Goal: Navigation & Orientation: Find specific page/section

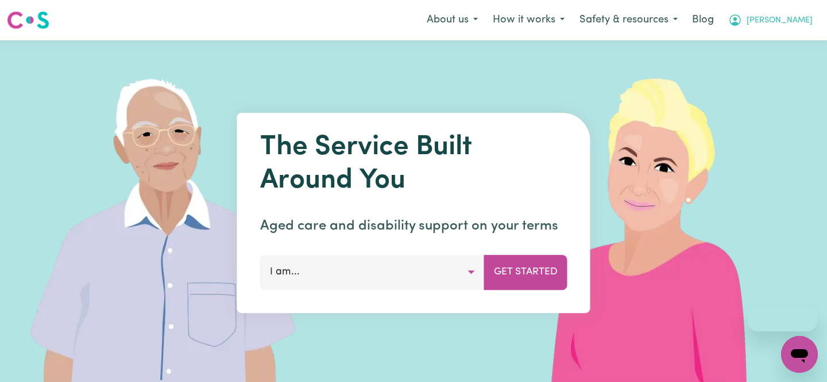
click at [804, 25] on span "[PERSON_NAME]" at bounding box center [780, 20] width 66 height 13
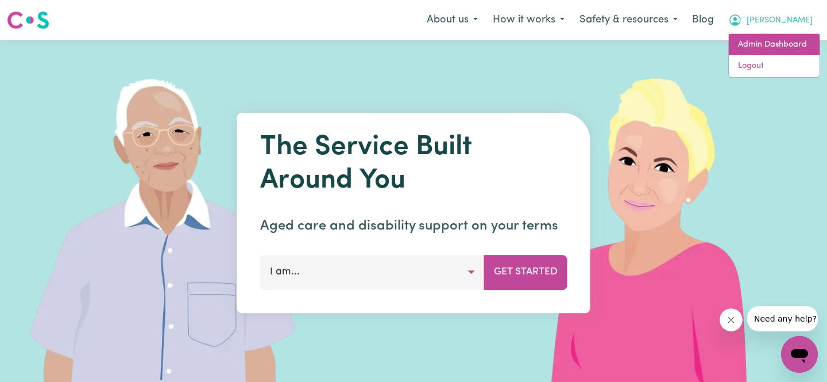
click at [788, 38] on link "Admin Dashboard" at bounding box center [774, 45] width 91 height 22
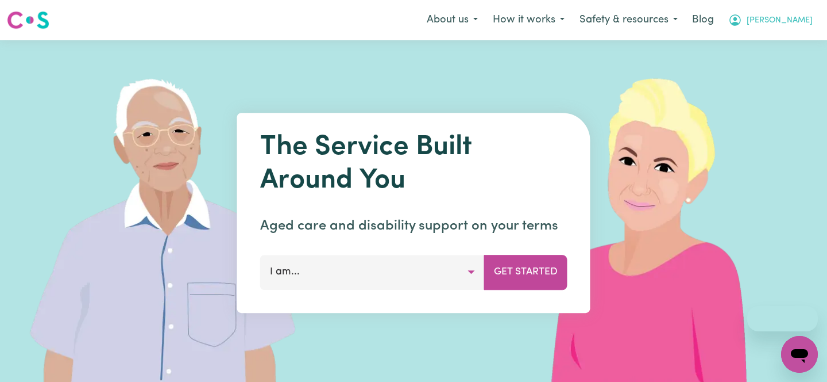
click at [742, 20] on icon "My Account" at bounding box center [736, 20] width 14 height 14
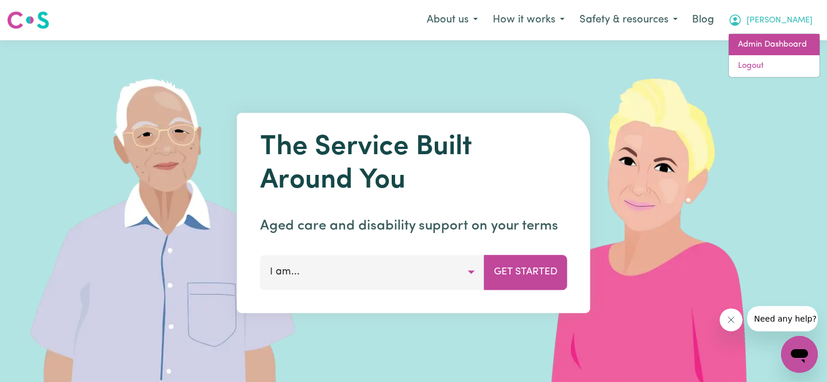
click at [784, 34] on link "Admin Dashboard" at bounding box center [774, 45] width 91 height 22
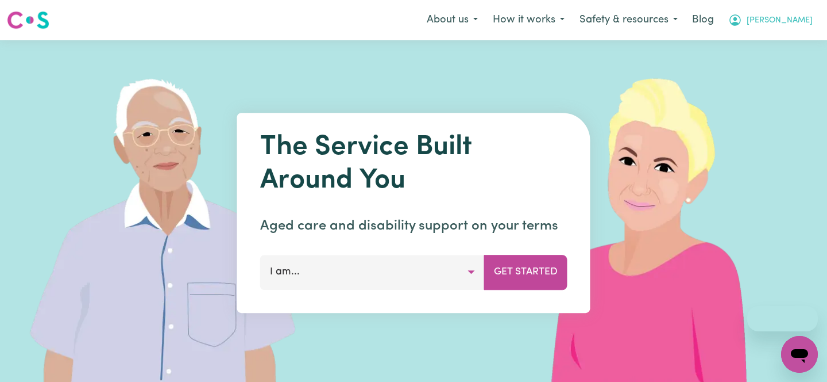
click at [806, 18] on span "[PERSON_NAME]" at bounding box center [780, 20] width 66 height 13
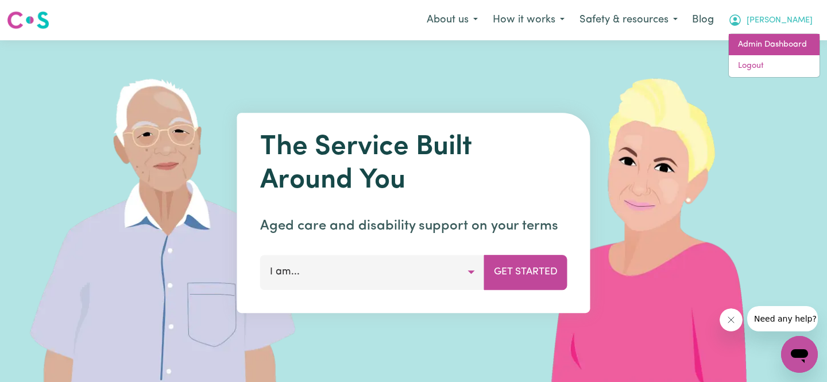
click at [761, 50] on link "Admin Dashboard" at bounding box center [774, 45] width 91 height 22
